Goal: Unclear

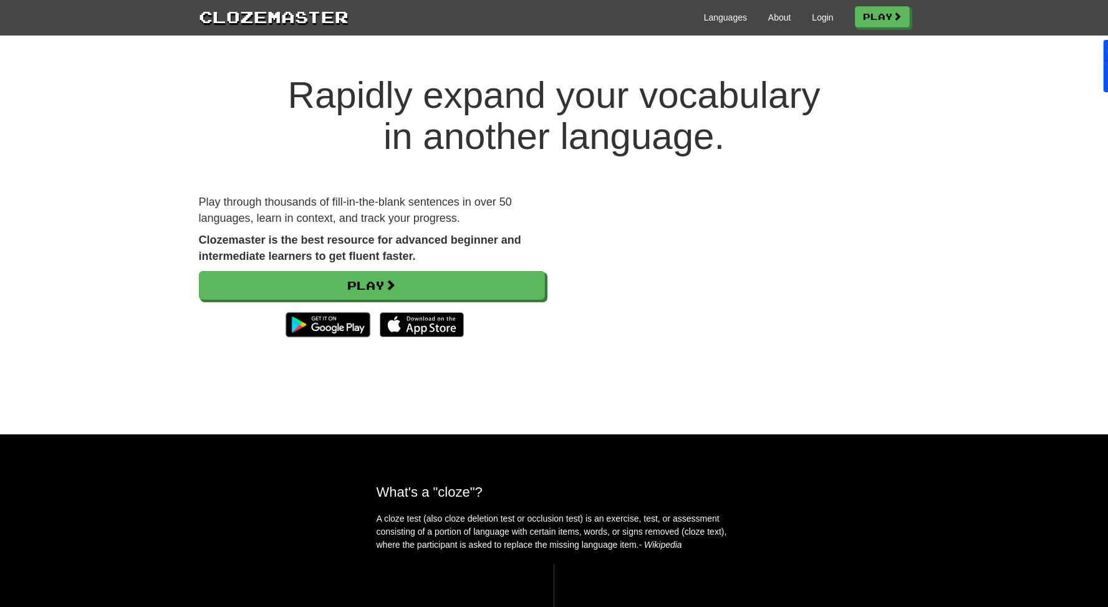
click at [1096, 72] on div at bounding box center [1098, 66] width 20 height 52
